Goal: Task Accomplishment & Management: Manage account settings

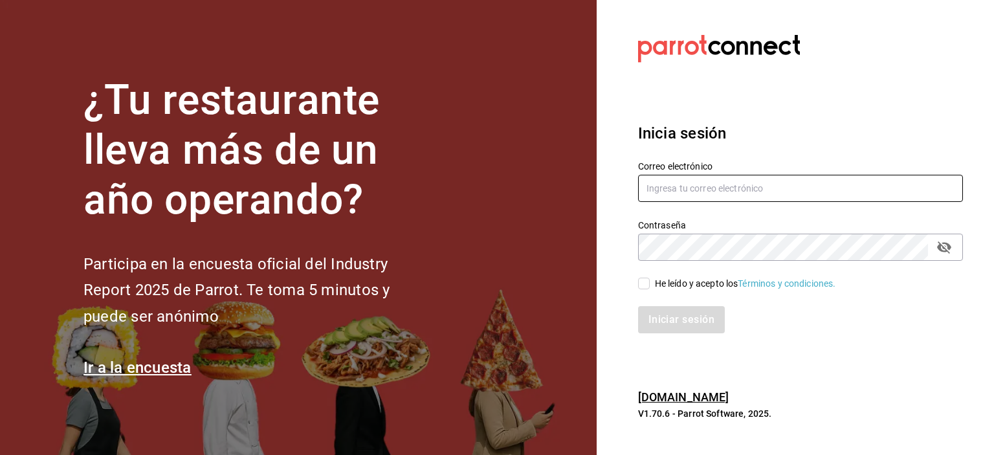
click at [753, 188] on input "text" at bounding box center [800, 188] width 325 height 27
type input "[EMAIL_ADDRESS][DOMAIN_NAME]"
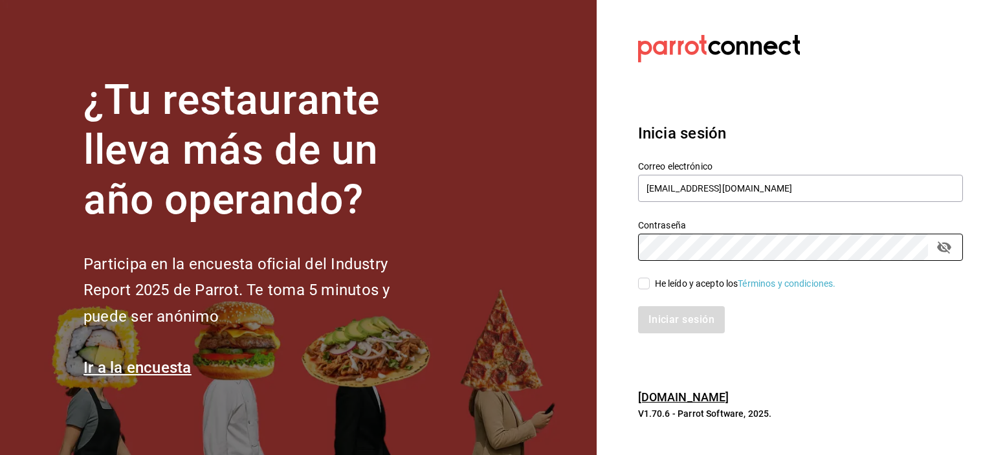
click at [647, 285] on input "He leído y acepto los Términos y condiciones." at bounding box center [644, 284] width 12 height 12
checkbox input "true"
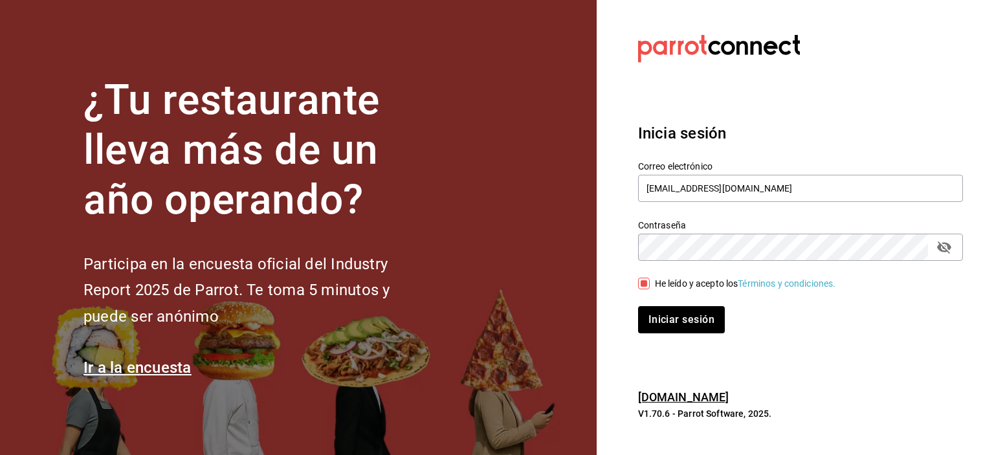
click at [638, 306] on button "Iniciar sesión" at bounding box center [681, 319] width 87 height 27
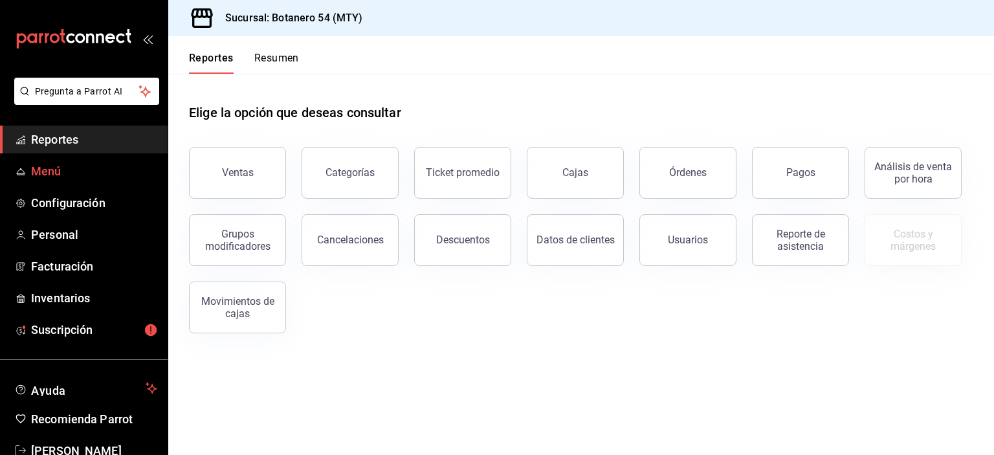
click at [60, 173] on span "Menú" at bounding box center [94, 170] width 126 height 17
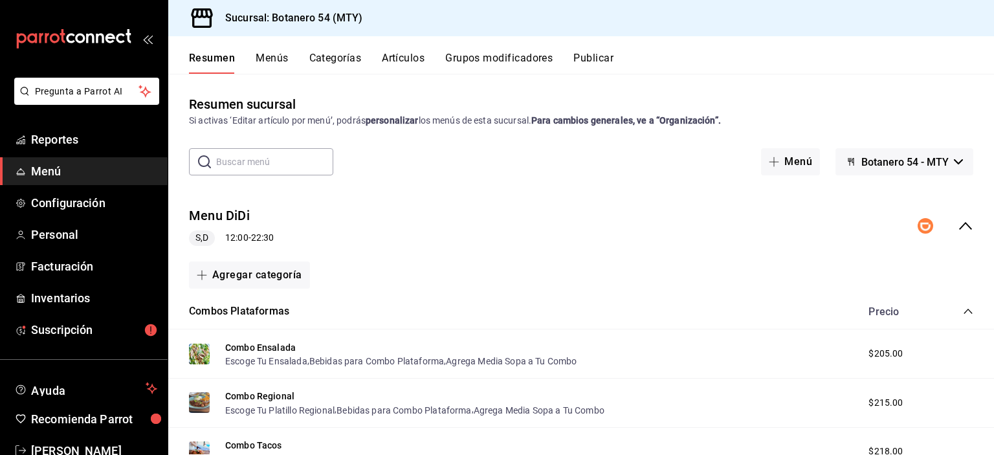
click at [958, 228] on icon "collapse-menu-row" at bounding box center [966, 226] width 16 height 16
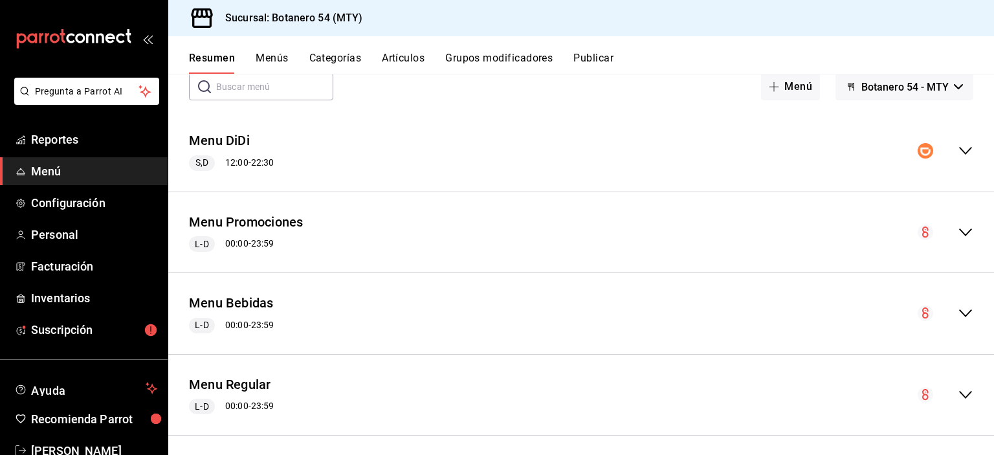
scroll to position [82, 0]
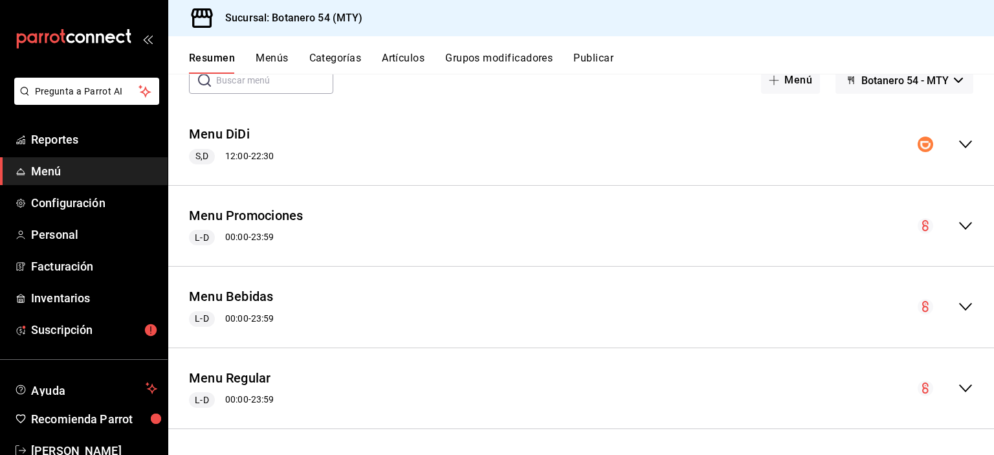
click at [954, 315] on div "Menu Bebidas L-D 00:00 - 23:59" at bounding box center [581, 307] width 826 height 60
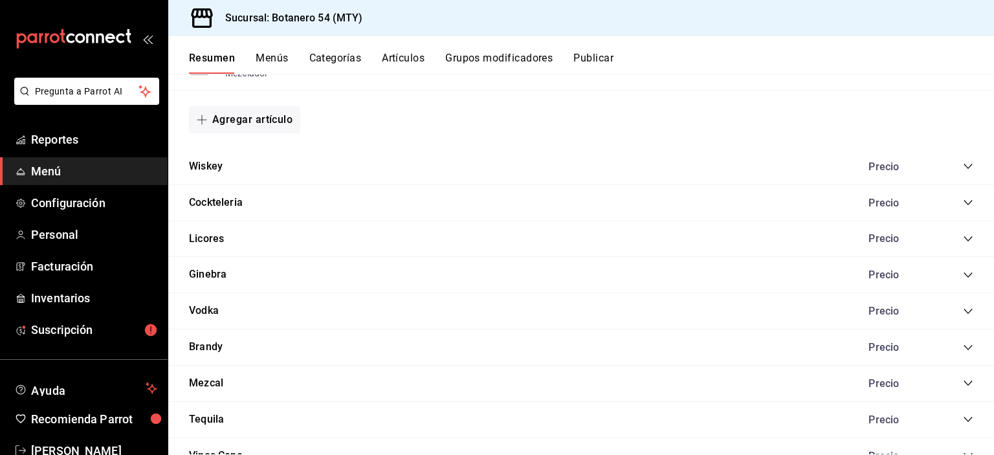
scroll to position [1776, 0]
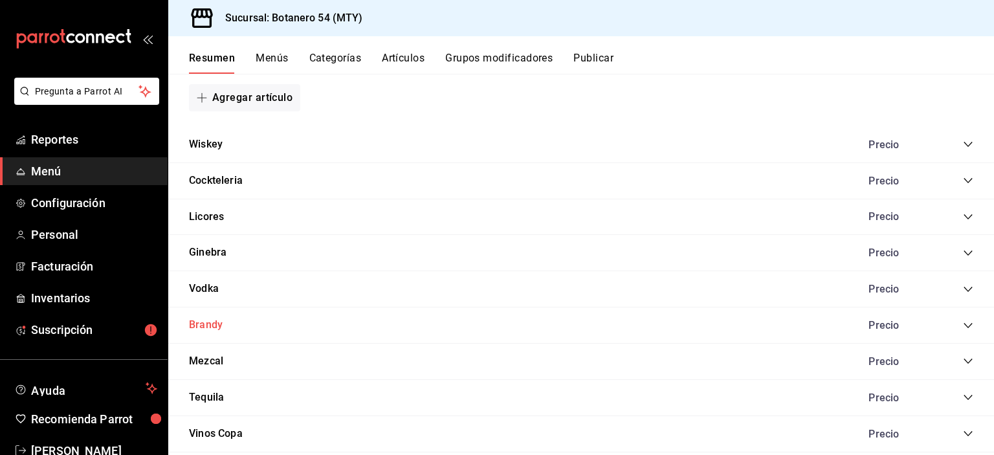
click at [220, 329] on button "Brandy" at bounding box center [206, 325] width 34 height 15
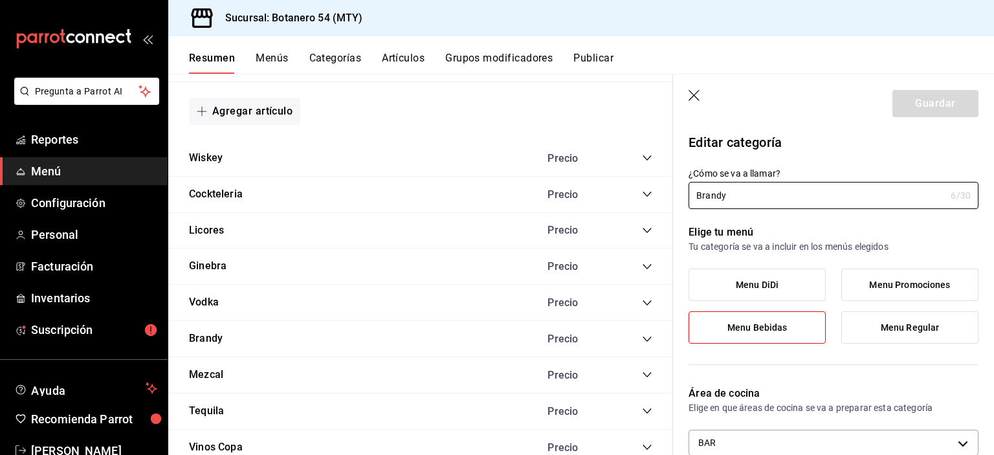
click at [691, 97] on icon "button" at bounding box center [694, 96] width 13 height 13
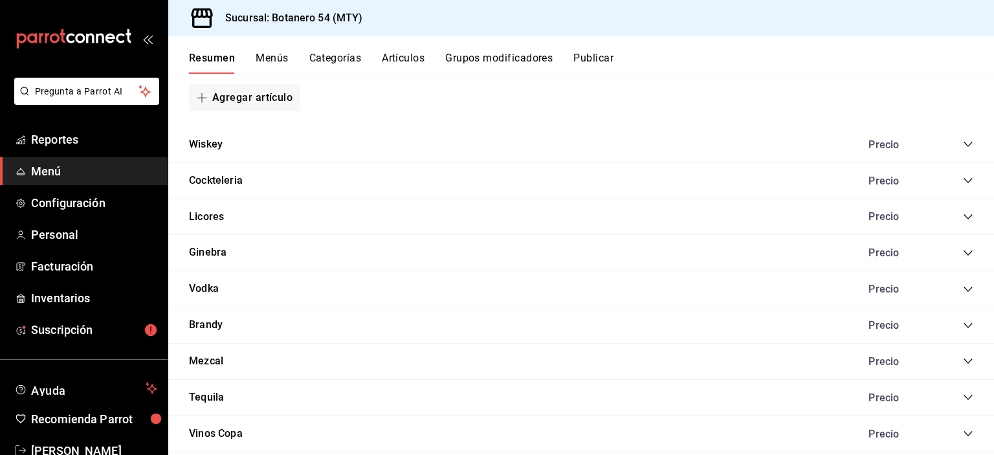
click at [963, 329] on icon "collapse-category-row" at bounding box center [968, 325] width 10 height 10
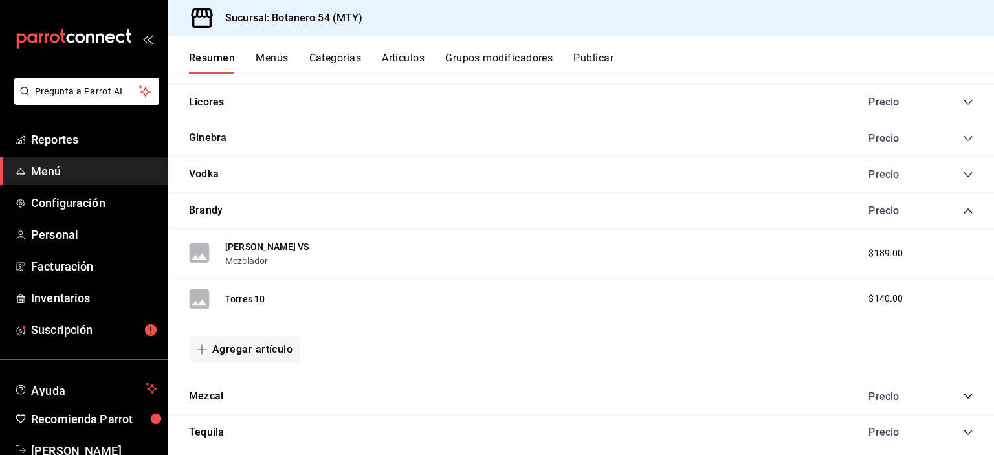
scroll to position [1893, 0]
click at [258, 355] on button "Agregar artículo" at bounding box center [244, 347] width 111 height 27
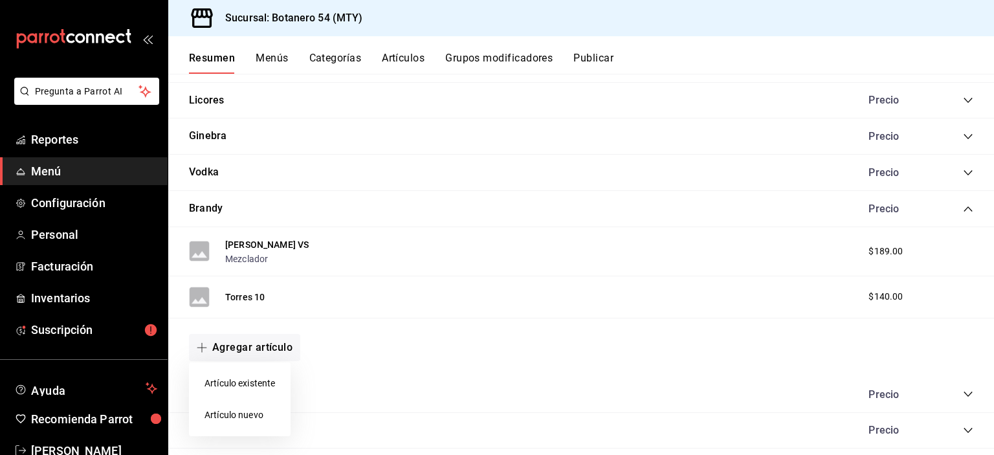
click at [254, 420] on li "Artículo nuevo" at bounding box center [240, 415] width 102 height 32
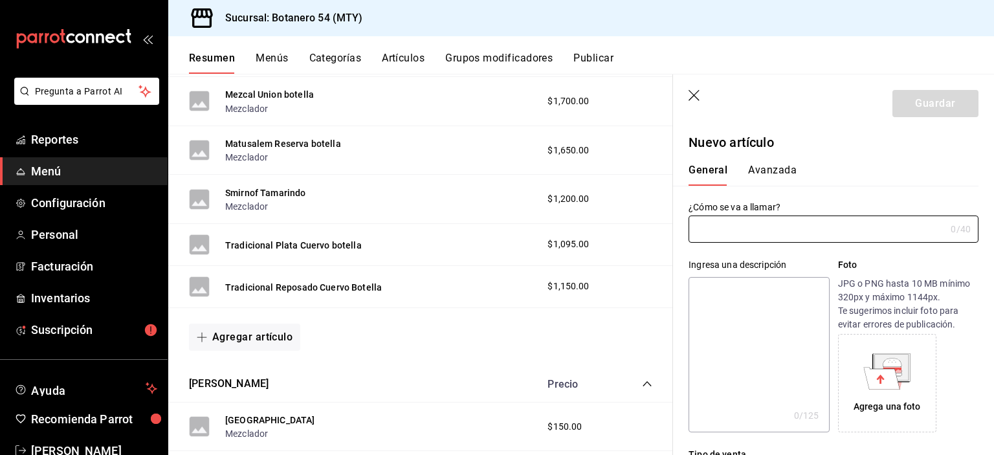
scroll to position [1212, 0]
click at [266, 339] on button "Agregar artículo" at bounding box center [244, 336] width 111 height 27
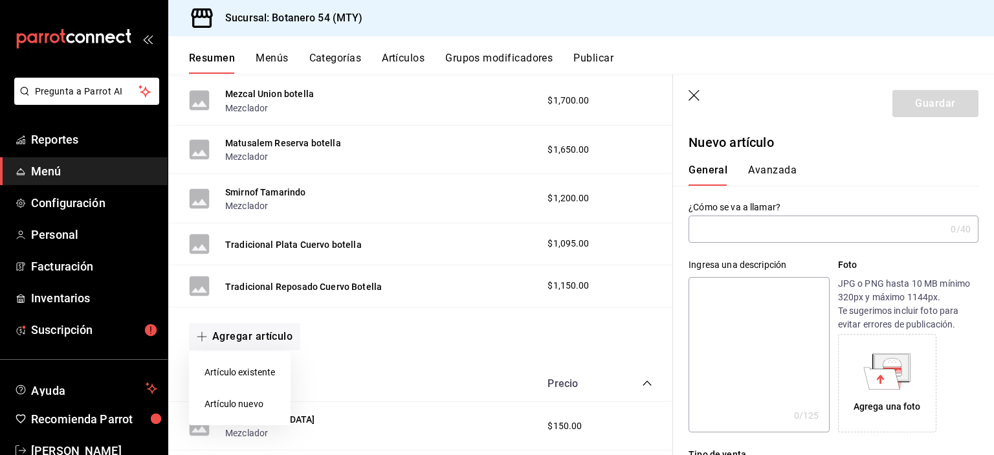
click at [243, 406] on li "Artículo nuevo" at bounding box center [240, 404] width 102 height 32
type input "AR-1758336068577"
click at [248, 344] on button "Agregar artículo" at bounding box center [244, 336] width 111 height 27
click at [259, 409] on li "Artículo nuevo" at bounding box center [240, 404] width 102 height 32
click at [762, 232] on input "text" at bounding box center [816, 229] width 257 height 26
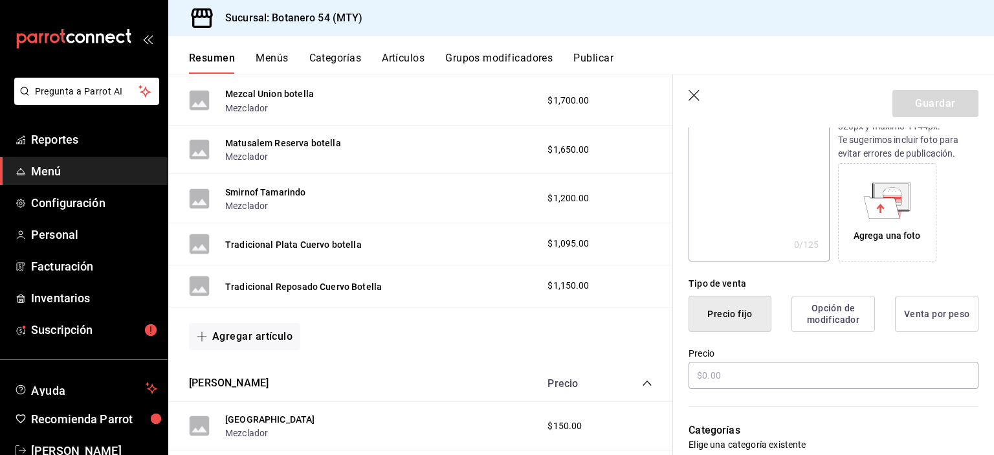
scroll to position [171, 0]
type input "Fundador Brandy"
click at [755, 377] on input "text" at bounding box center [833, 375] width 290 height 27
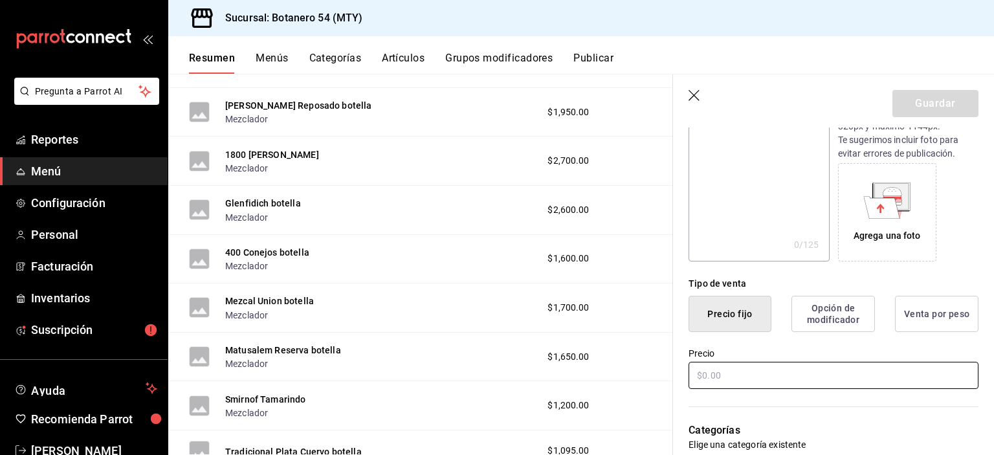
scroll to position [1009, 0]
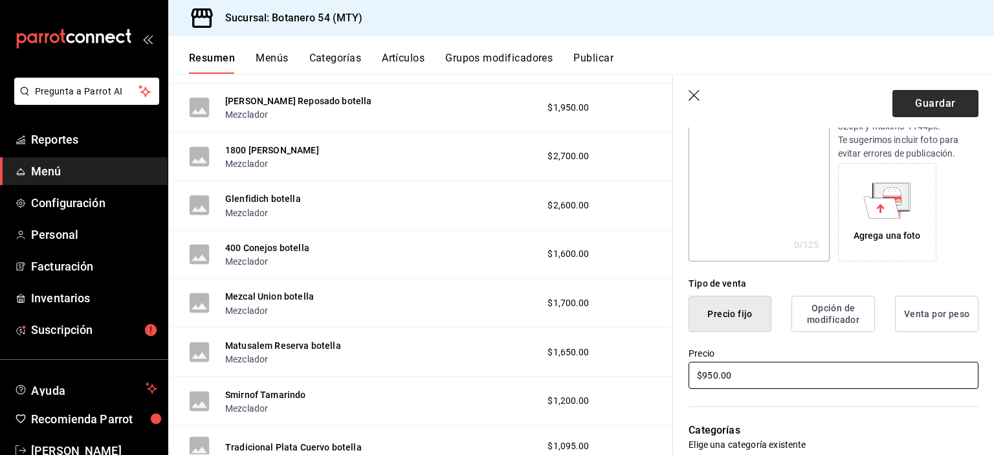
type input "$950.00"
click at [940, 107] on button "Guardar" at bounding box center [935, 103] width 86 height 27
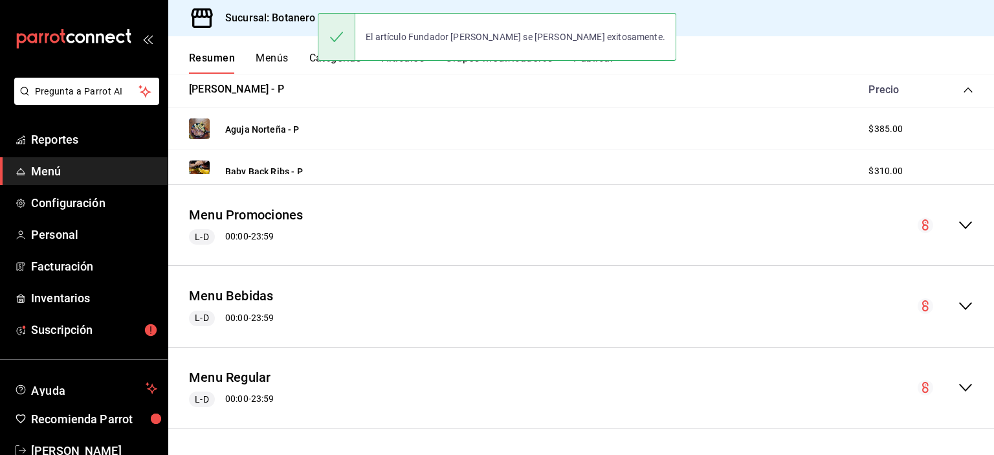
scroll to position [791, 0]
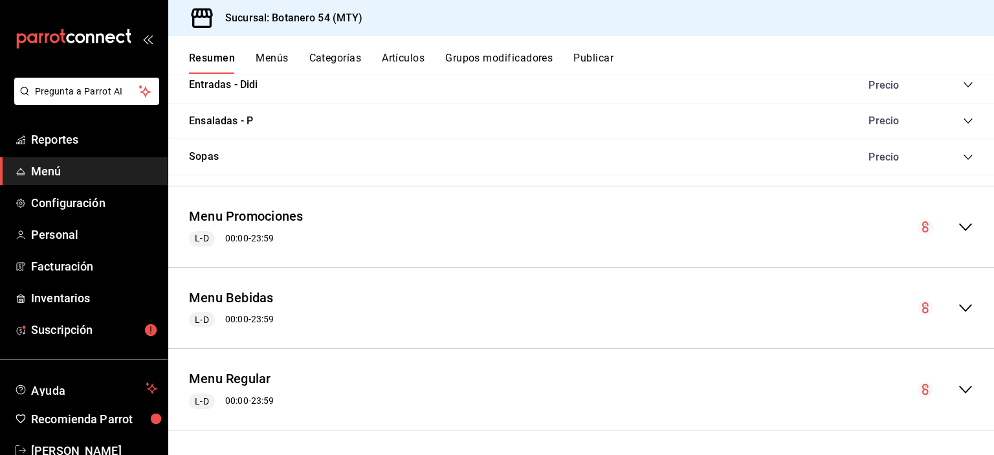
click at [958, 314] on div "Menu Bebidas L-D 00:00 - 23:59" at bounding box center [581, 308] width 826 height 60
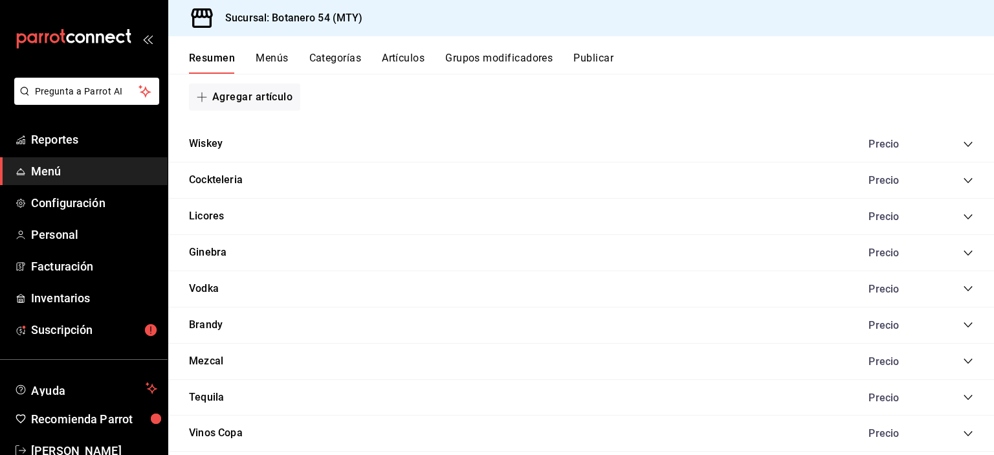
scroll to position [2529, 0]
click at [234, 329] on div "Brandy Precio" at bounding box center [581, 325] width 826 height 36
click at [218, 327] on button "Brandy" at bounding box center [206, 324] width 34 height 15
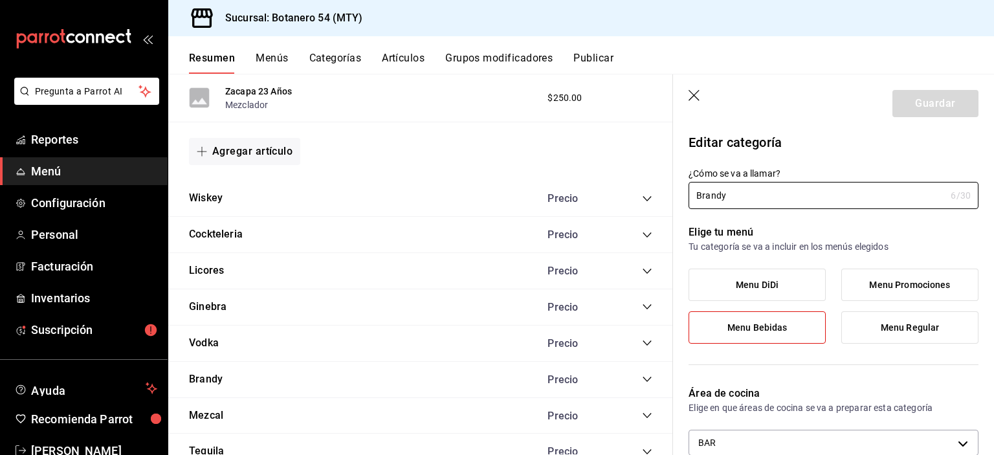
click at [693, 98] on icon "button" at bounding box center [694, 96] width 13 height 13
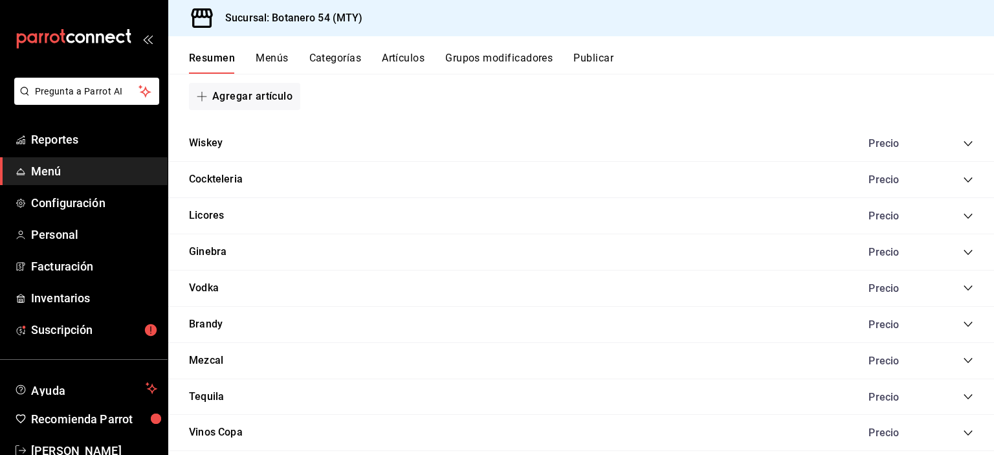
click at [963, 325] on icon "collapse-category-row" at bounding box center [968, 324] width 10 height 10
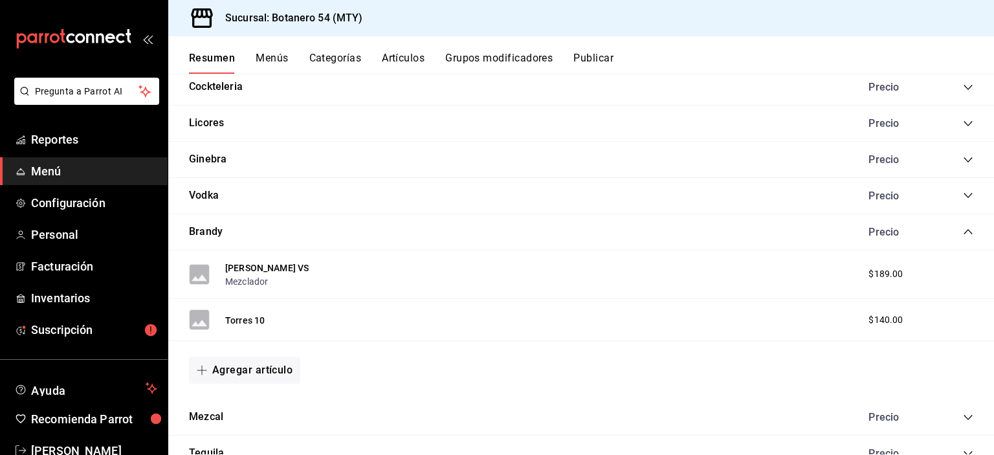
scroll to position [2626, 0]
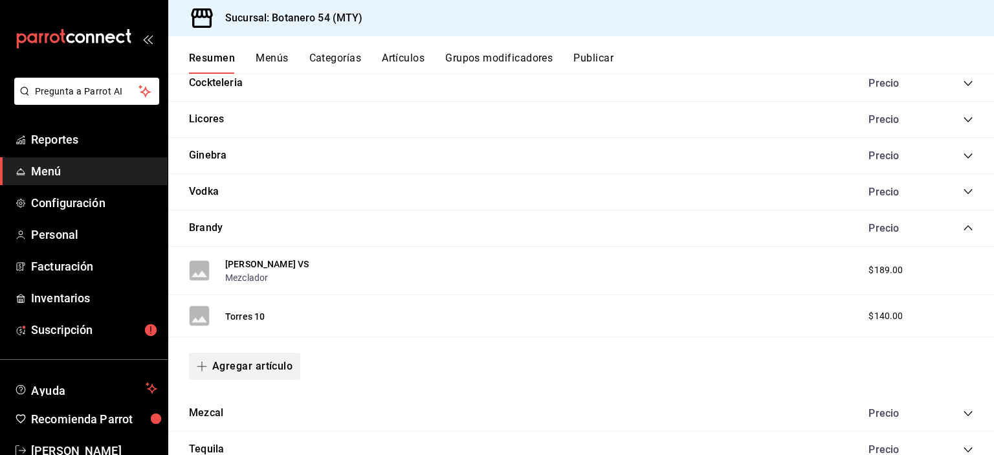
click at [267, 373] on button "Agregar artículo" at bounding box center [244, 366] width 111 height 27
click at [254, 432] on li "Artículo nuevo" at bounding box center [240, 424] width 102 height 32
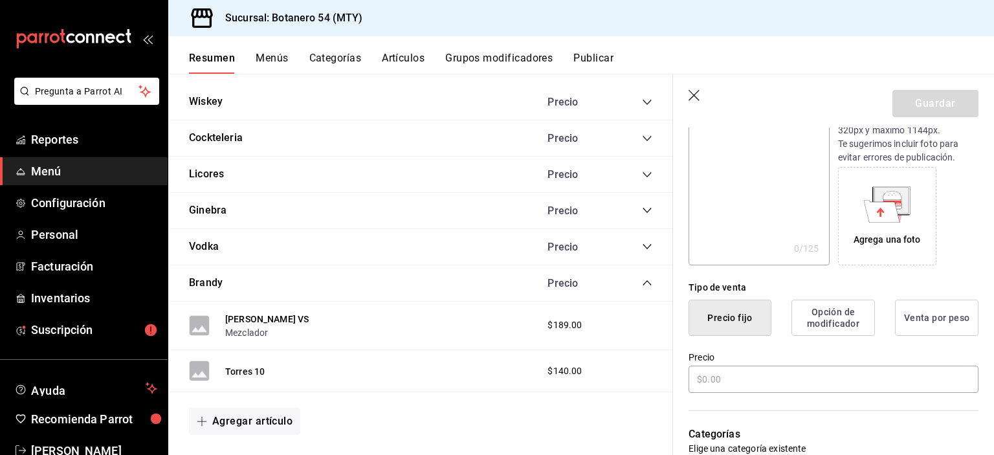
scroll to position [173, 0]
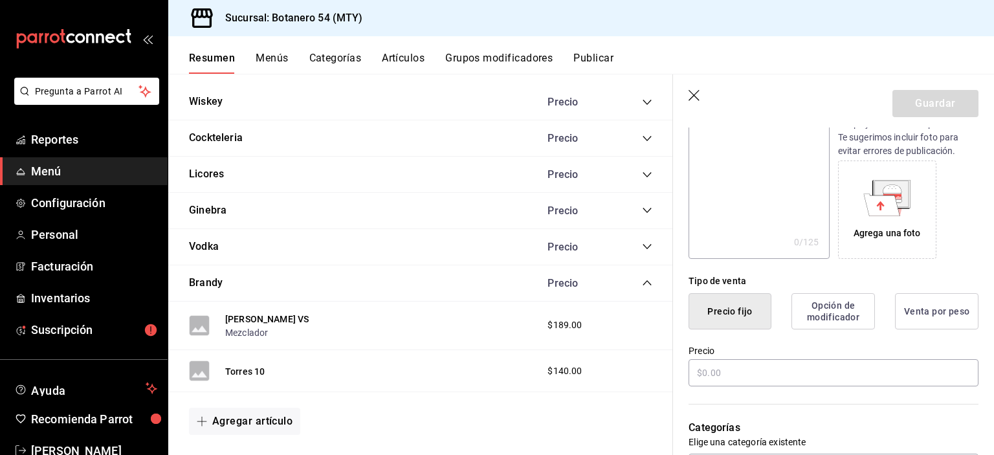
type input "Fundador Brandy"
click at [735, 376] on input "text" at bounding box center [833, 372] width 290 height 27
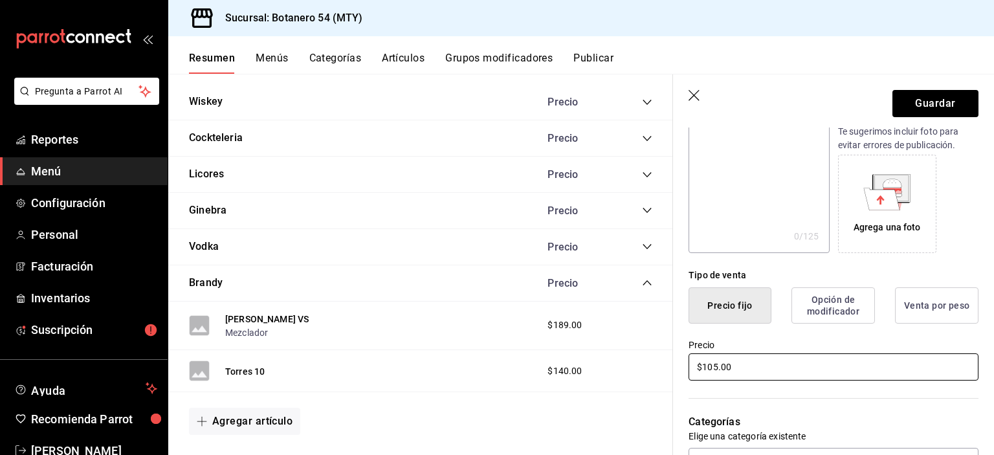
scroll to position [184, 0]
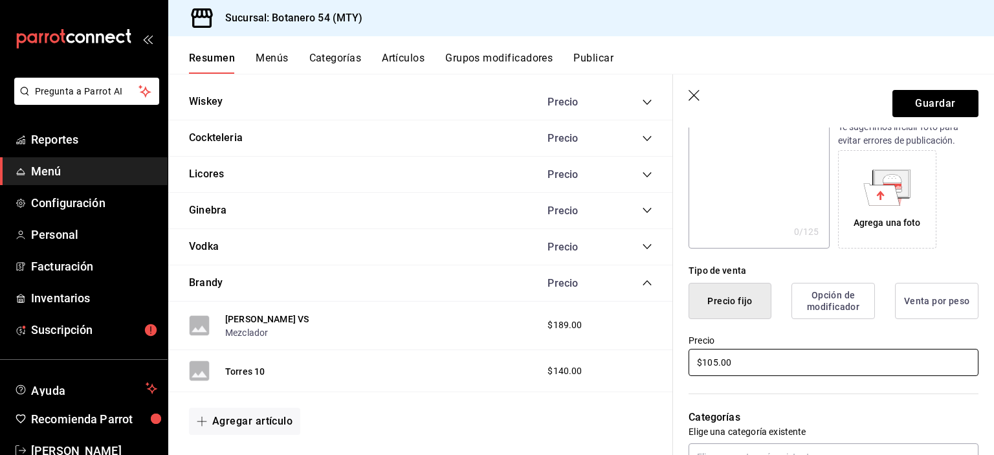
type input "$105.00"
click at [934, 106] on button "Guardar" at bounding box center [935, 103] width 86 height 27
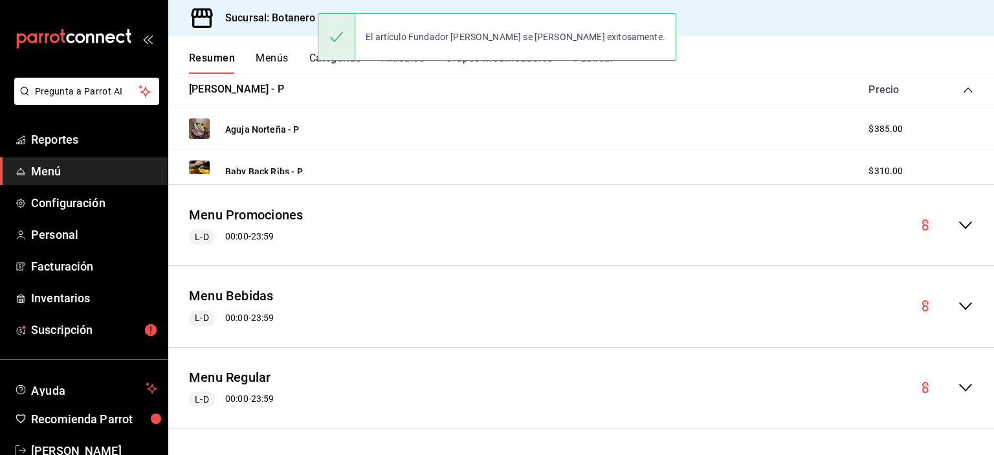
scroll to position [791, 0]
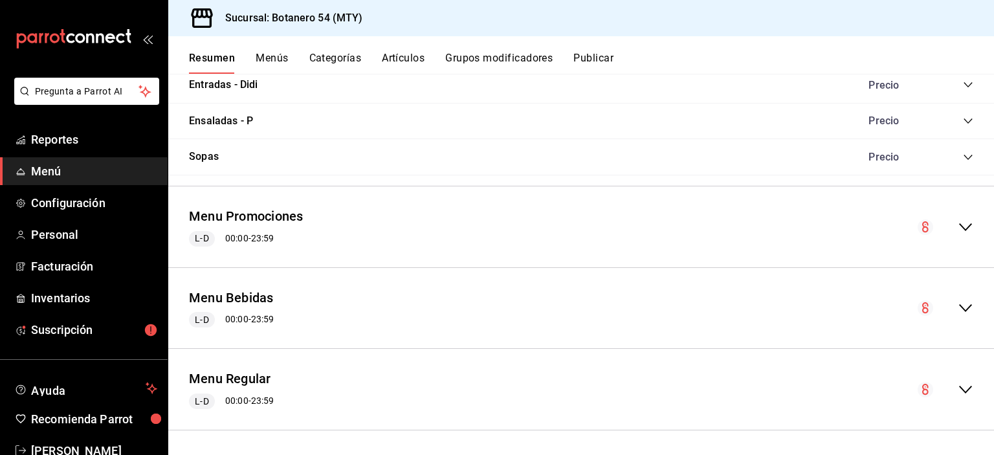
click at [958, 311] on icon "collapse-menu-row" at bounding box center [966, 308] width 16 height 16
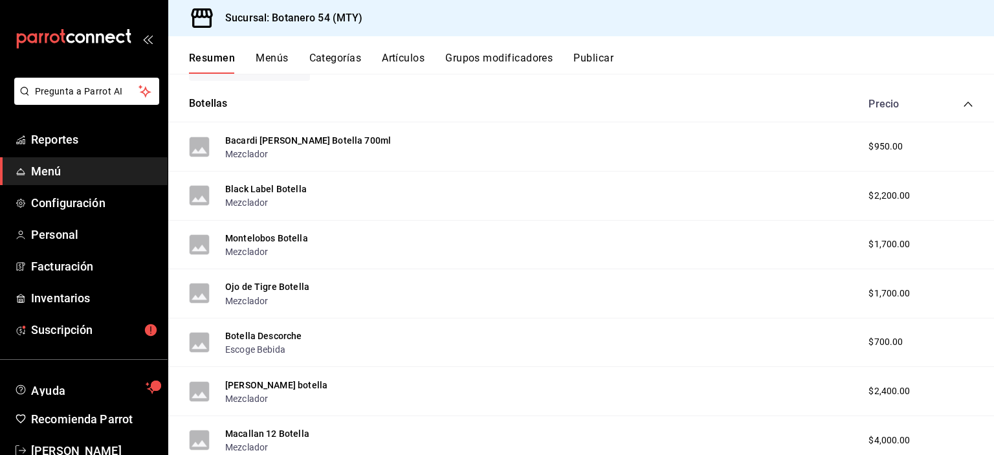
scroll to position [33, 0]
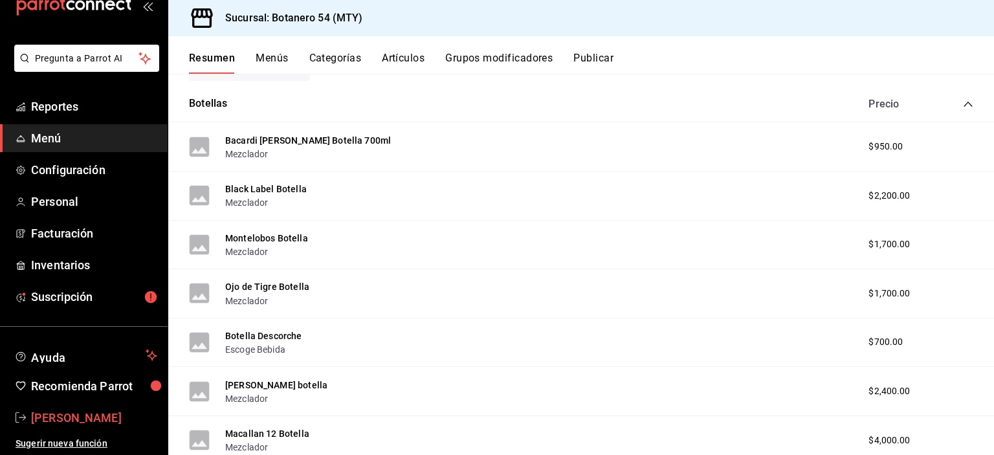
click at [88, 421] on span "BERNARDO PORTILLO RIVERA" at bounding box center [94, 417] width 126 height 17
